Goal: Subscribe to service/newsletter

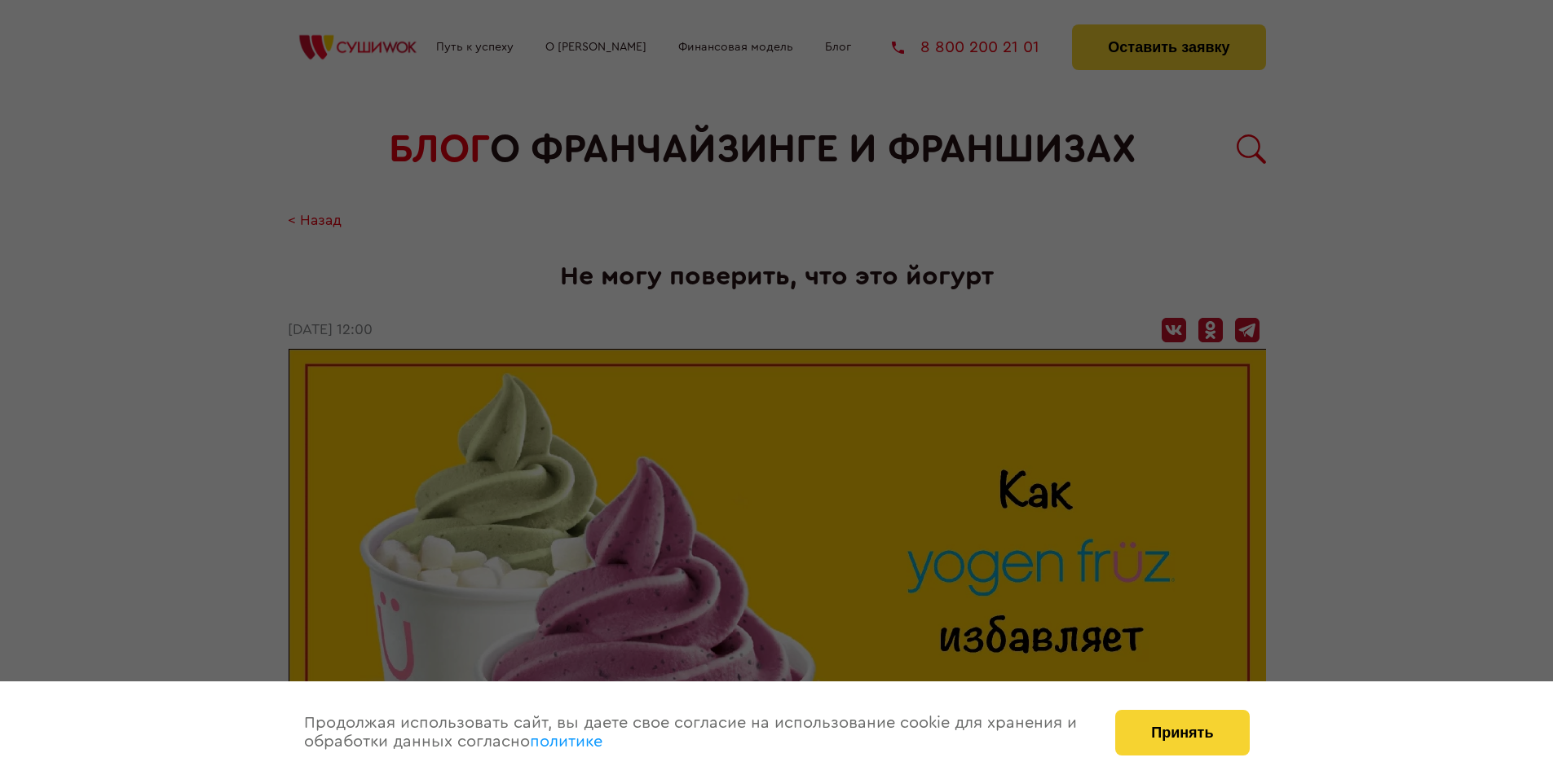
scroll to position [1635, 0]
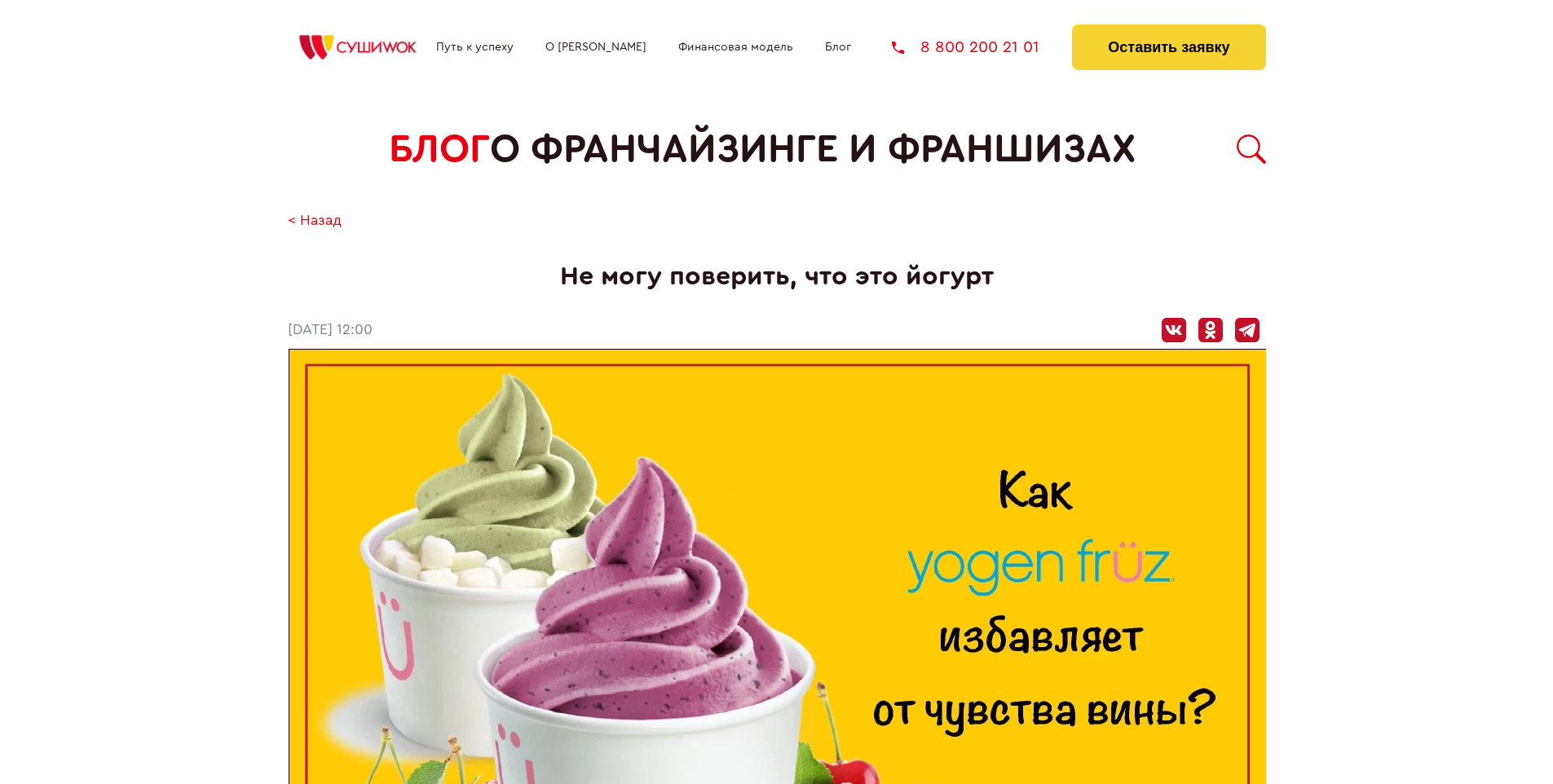
scroll to position [1635, 0]
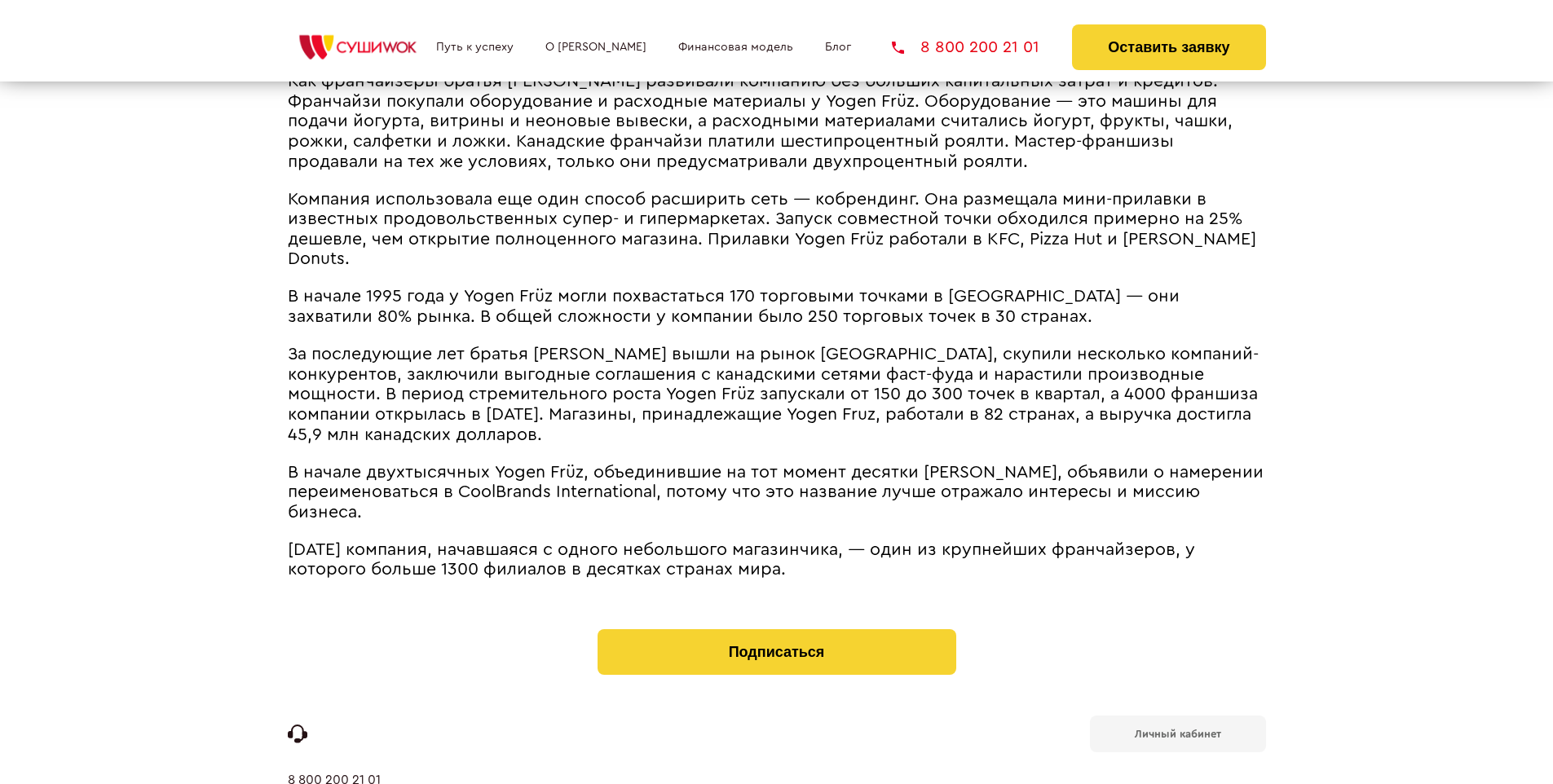
click at [1177, 729] on b "Личный кабинет" at bounding box center [1178, 734] width 86 height 11
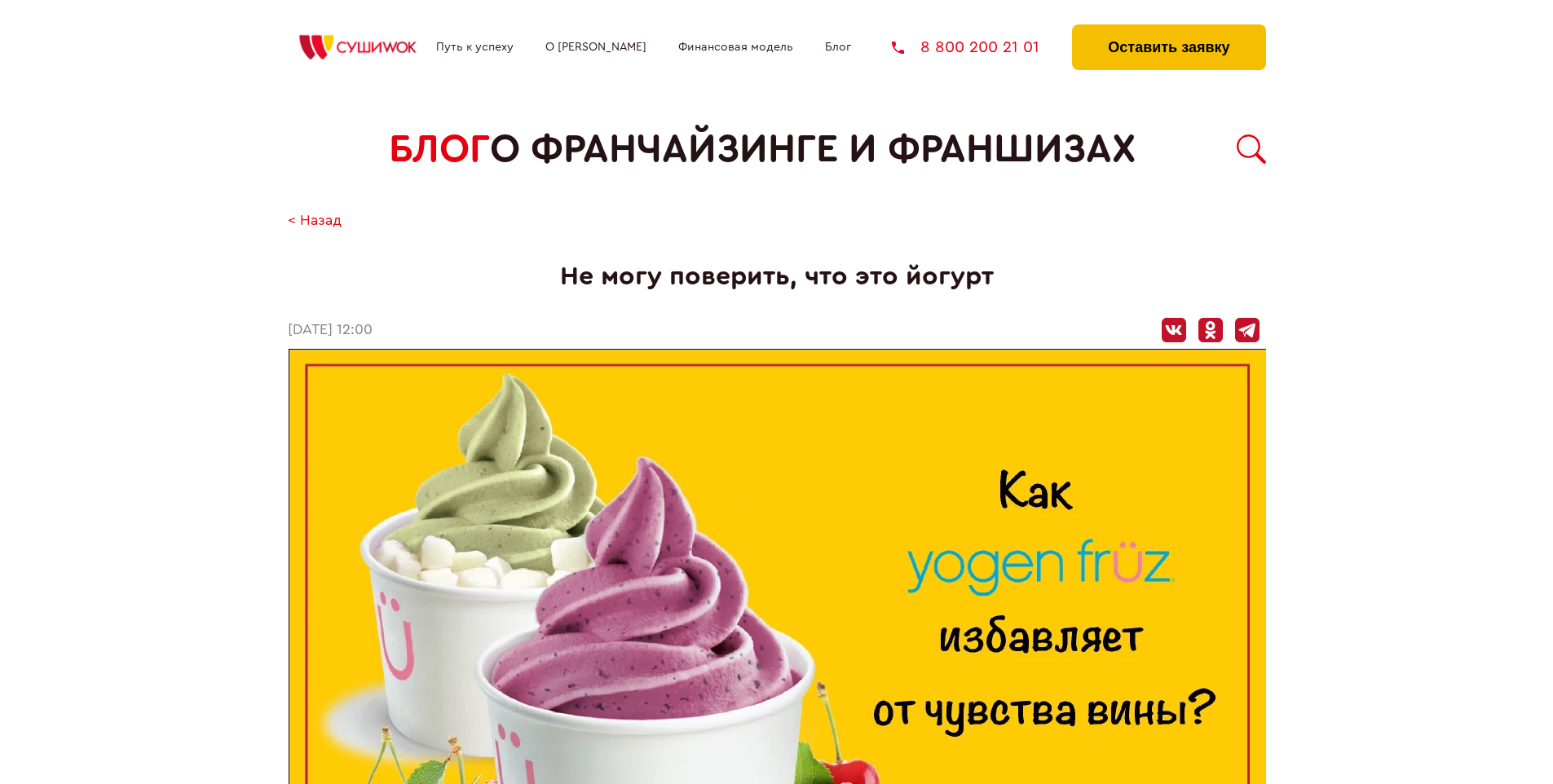
click at [1168, 28] on button "Оставить заявку" at bounding box center [1168, 48] width 193 height 46
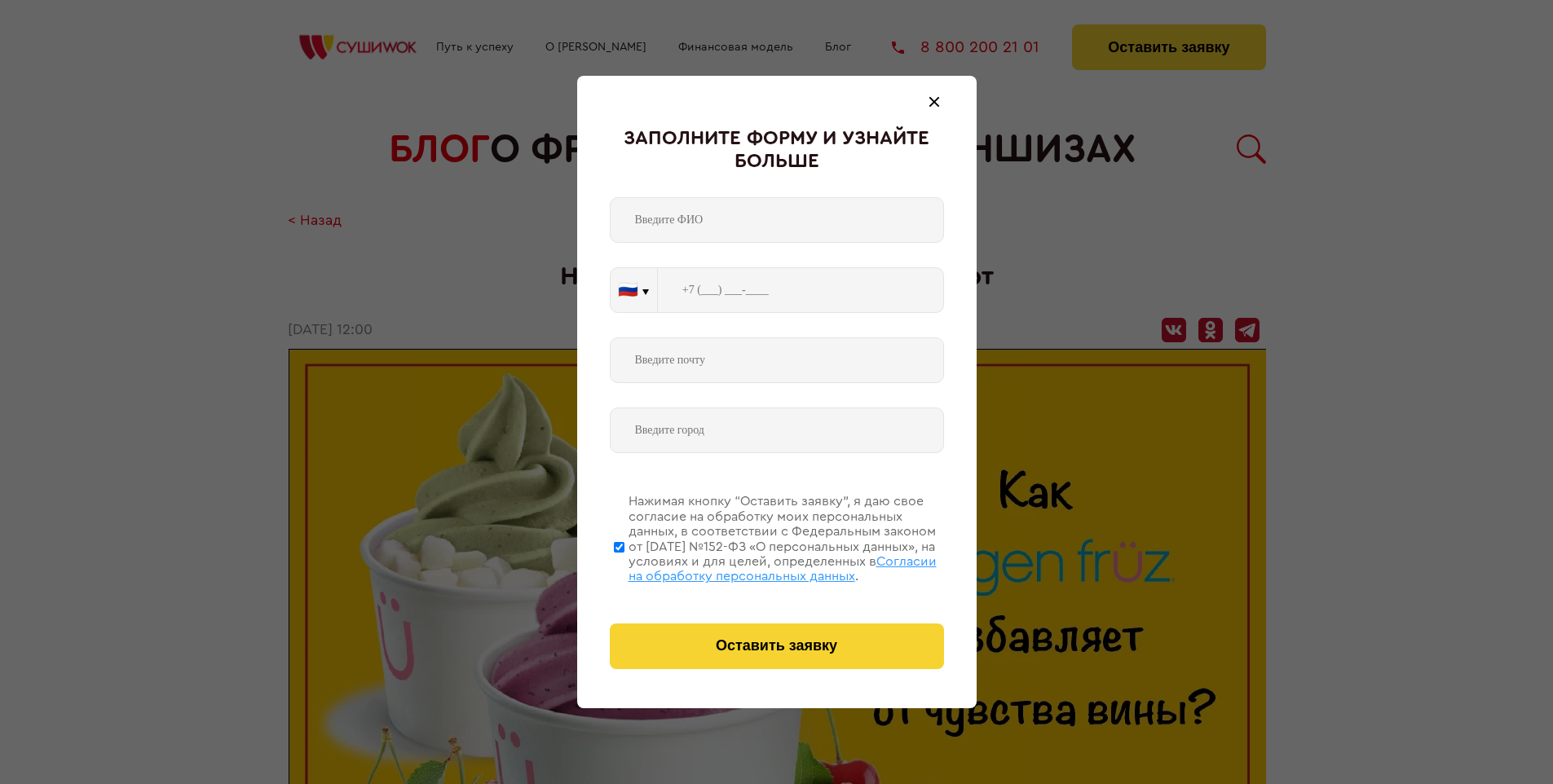
click at [756, 567] on span "Согласии на обработку персональных данных" at bounding box center [783, 568] width 308 height 27
click at [624, 567] on input "Нажимая кнопку “Оставить заявку”, я даю свое согласие на обработку моих персона…" at bounding box center [619, 546] width 11 height 130
checkbox input "false"
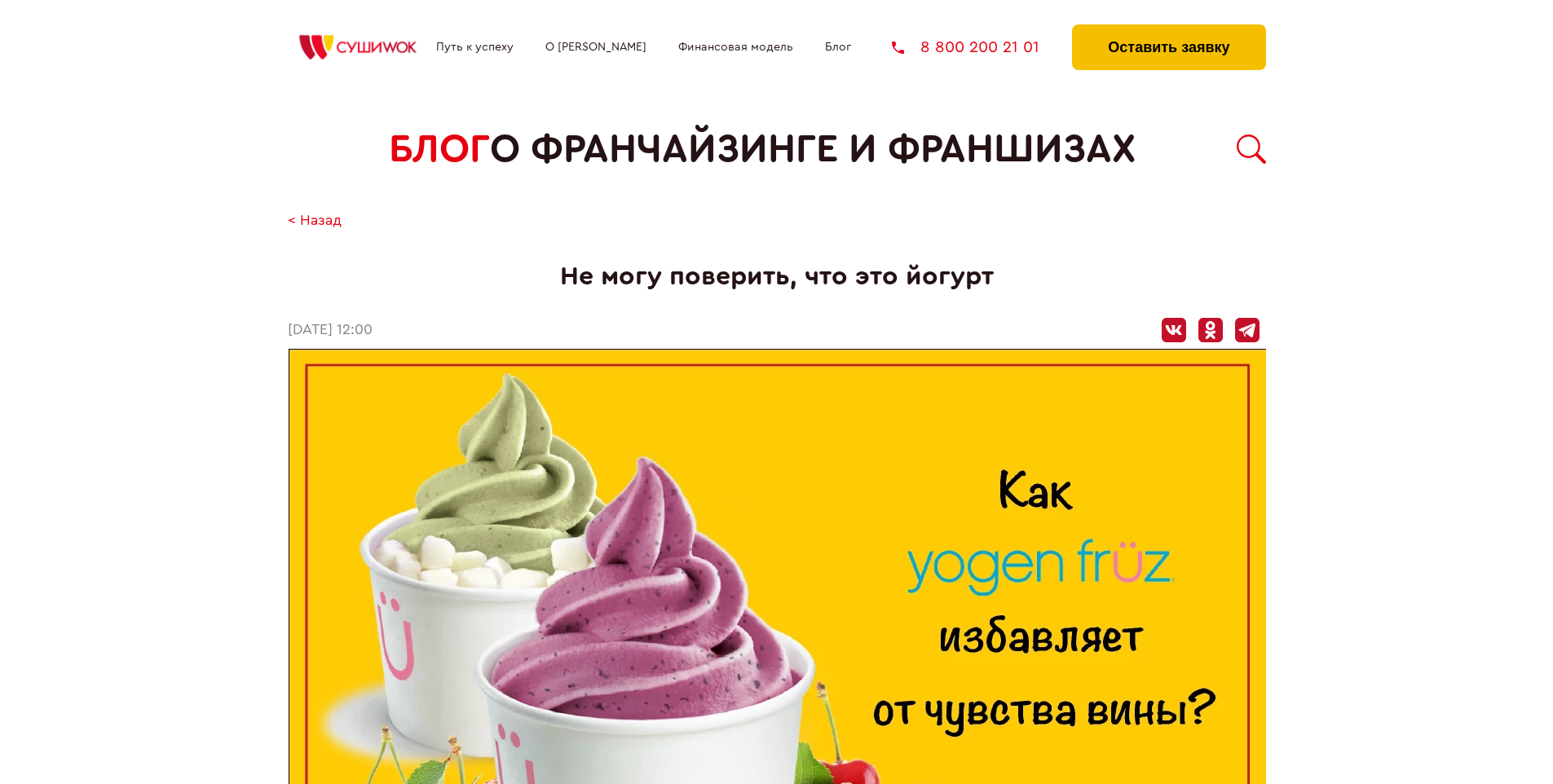
click at [1168, 28] on button "Оставить заявку" at bounding box center [1168, 48] width 193 height 46
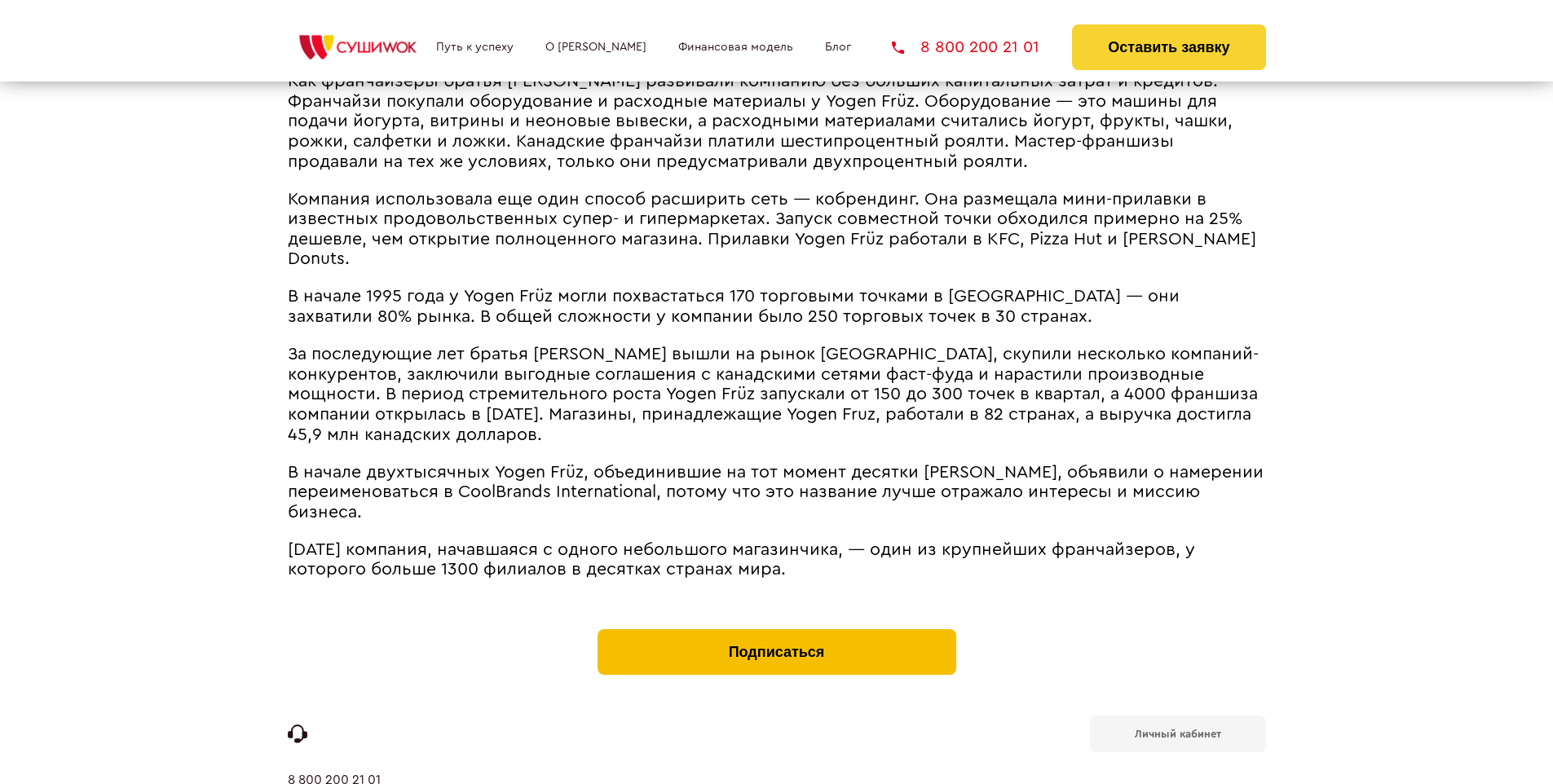
click at [776, 629] on button "Подписаться" at bounding box center [777, 652] width 359 height 46
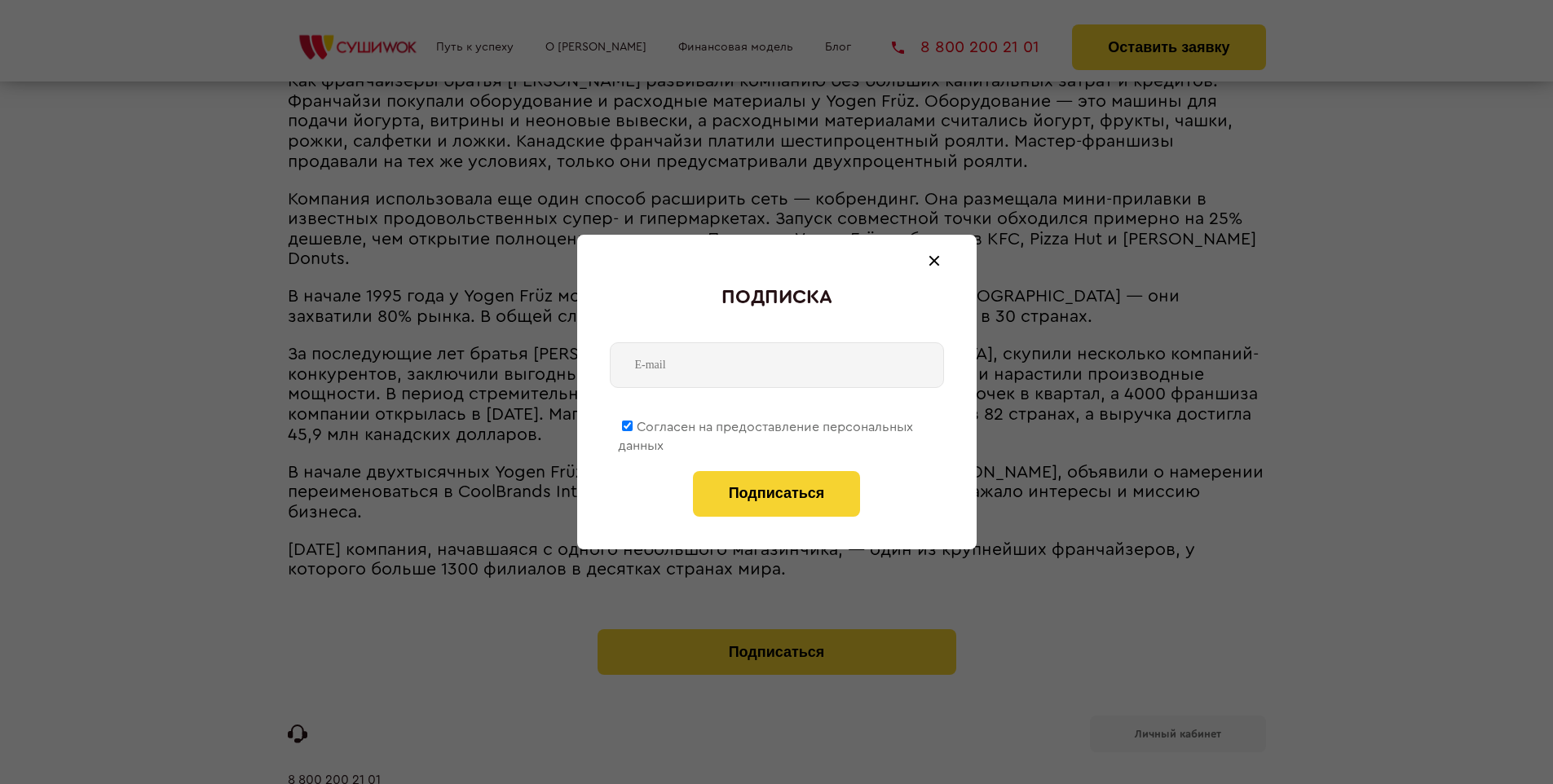
click at [767, 424] on span "Согласен на предоставление персональных данных" at bounding box center [765, 436] width 295 height 32
click at [633, 424] on input "Согласен на предоставление персональных данных" at bounding box center [628, 426] width 11 height 11
checkbox input "false"
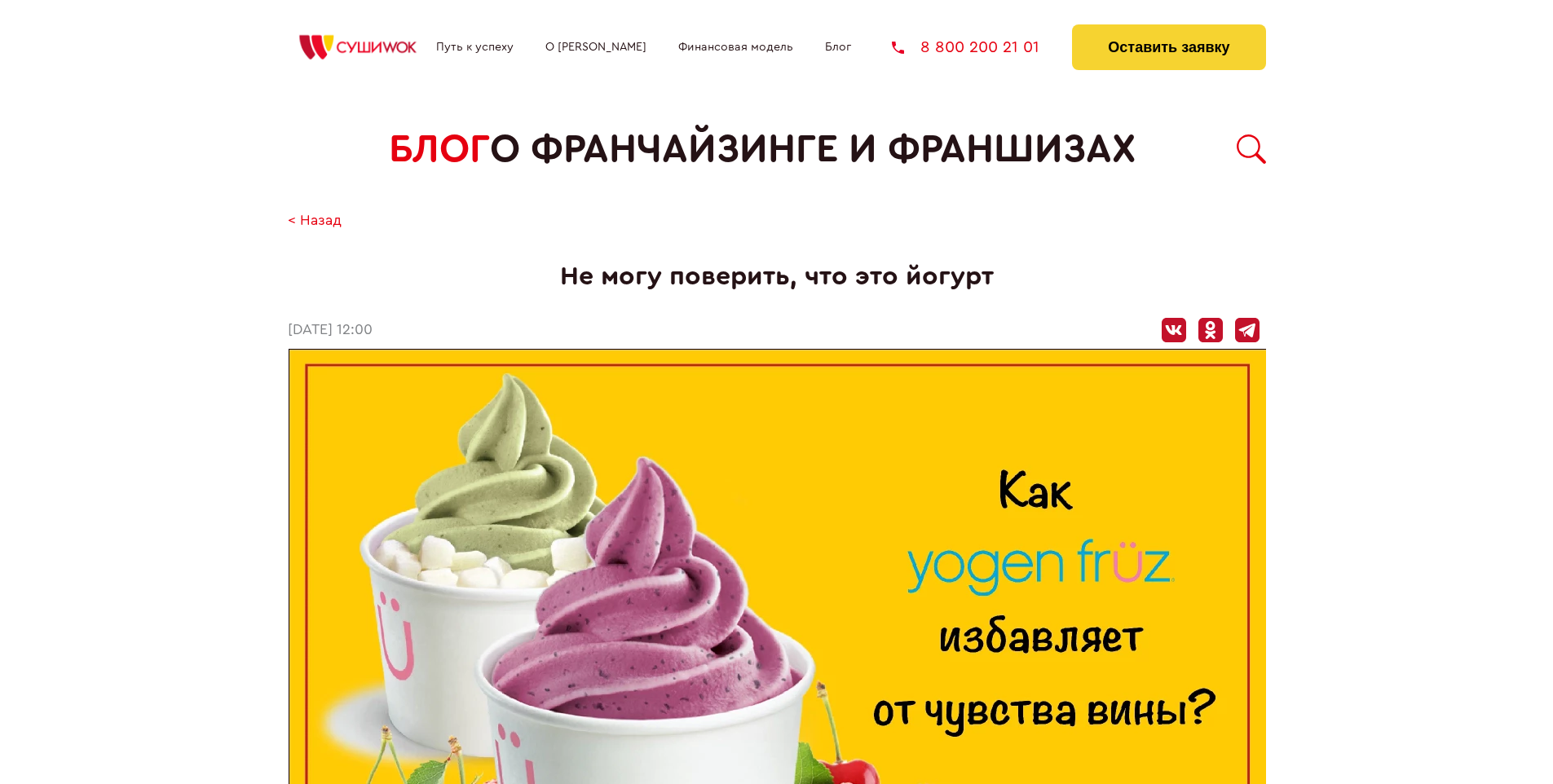
scroll to position [1635, 0]
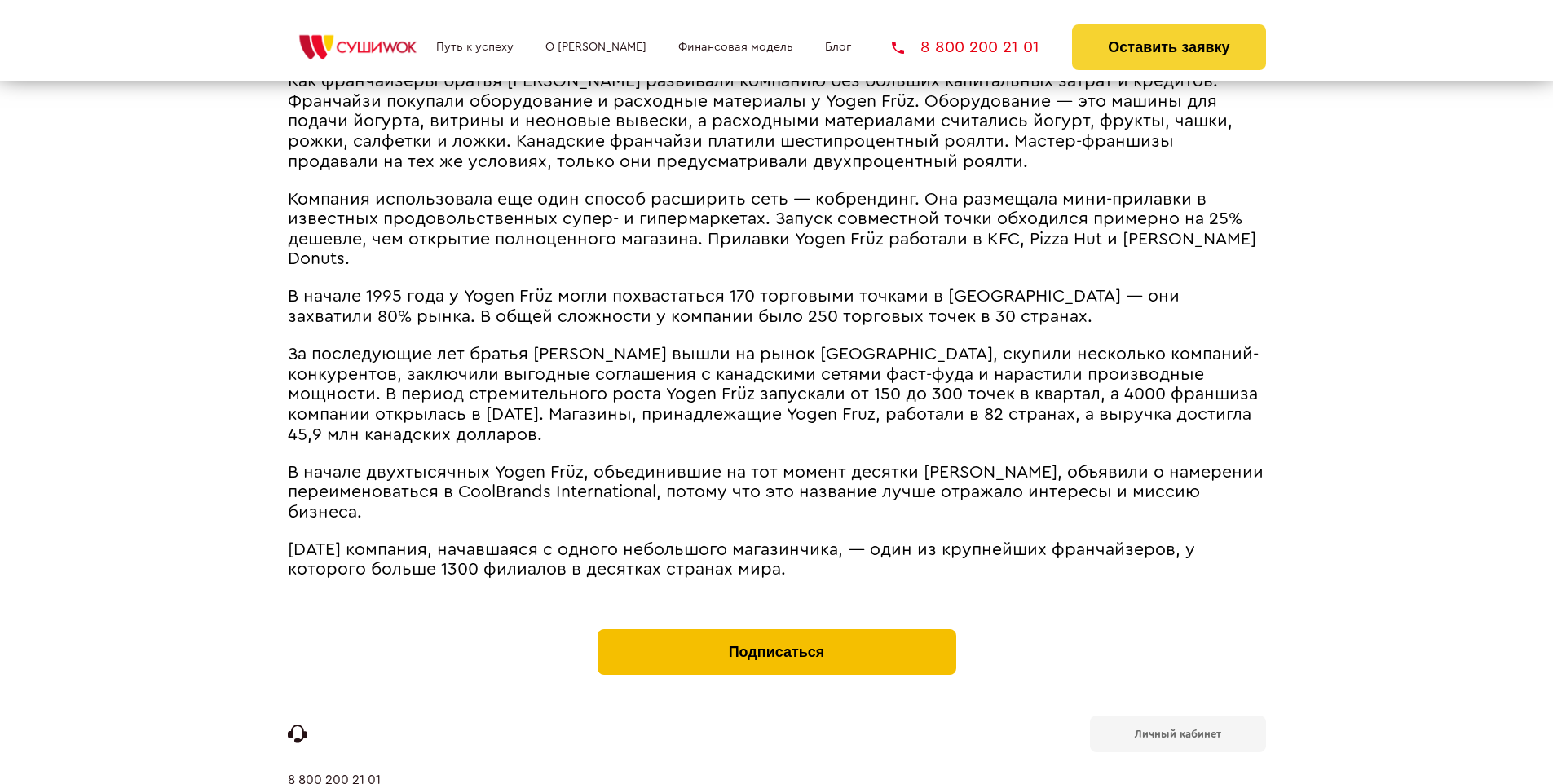
click at [776, 629] on button "Подписаться" at bounding box center [777, 652] width 359 height 46
